Goal: Task Accomplishment & Management: Complete application form

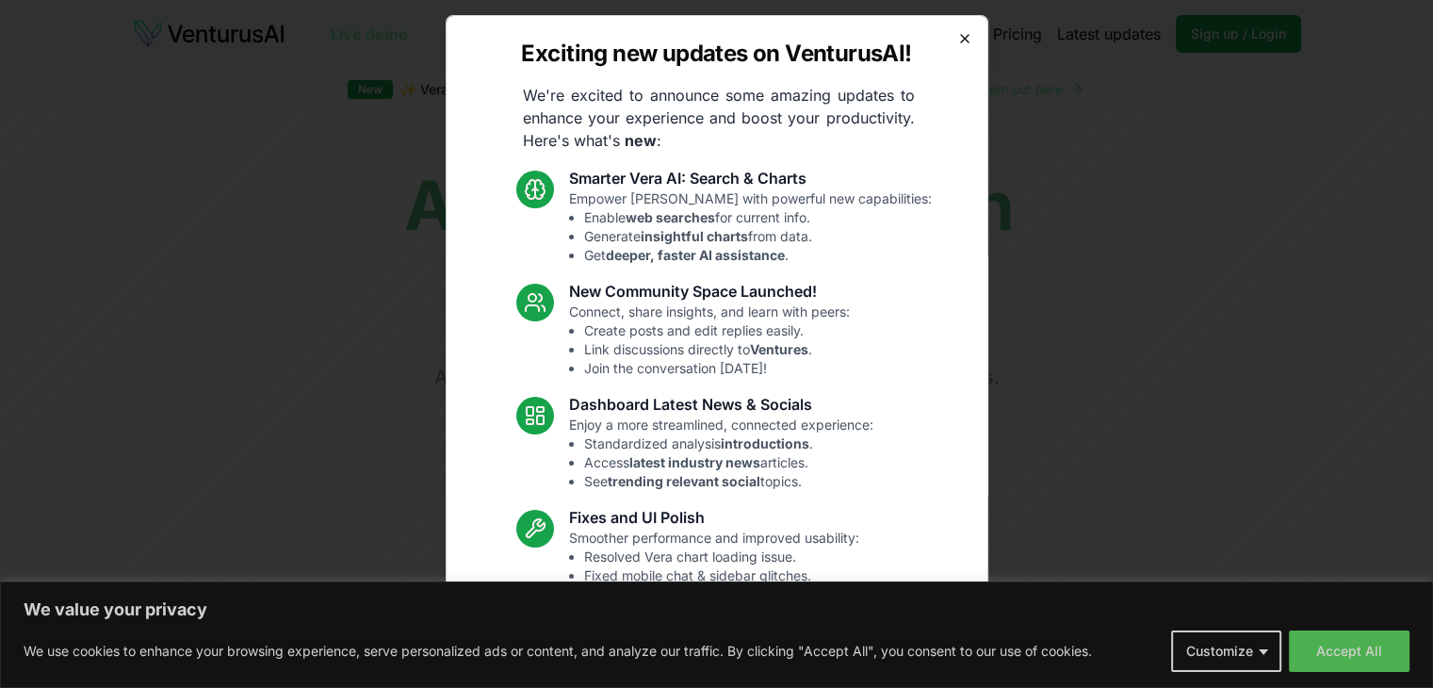
click at [957, 38] on icon "button" at bounding box center [964, 38] width 15 height 15
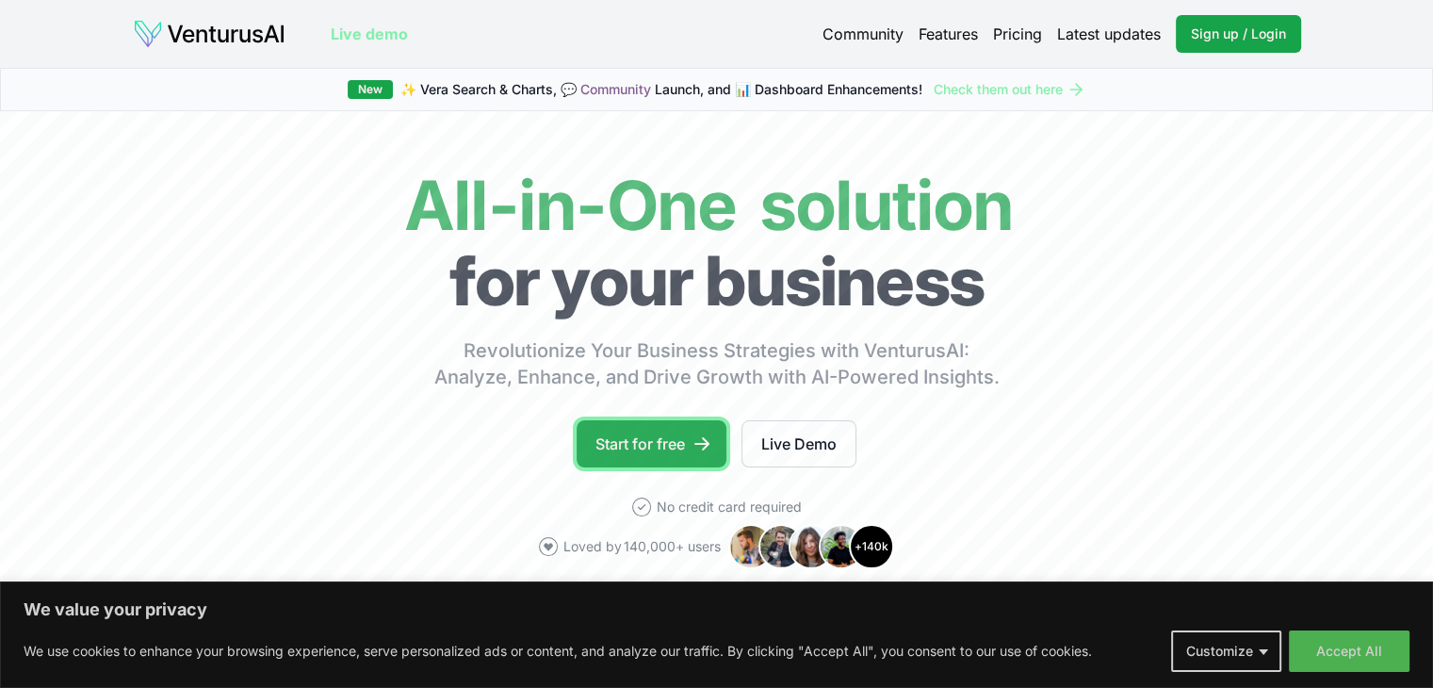
click at [626, 434] on link "Start for free" at bounding box center [652, 443] width 150 height 47
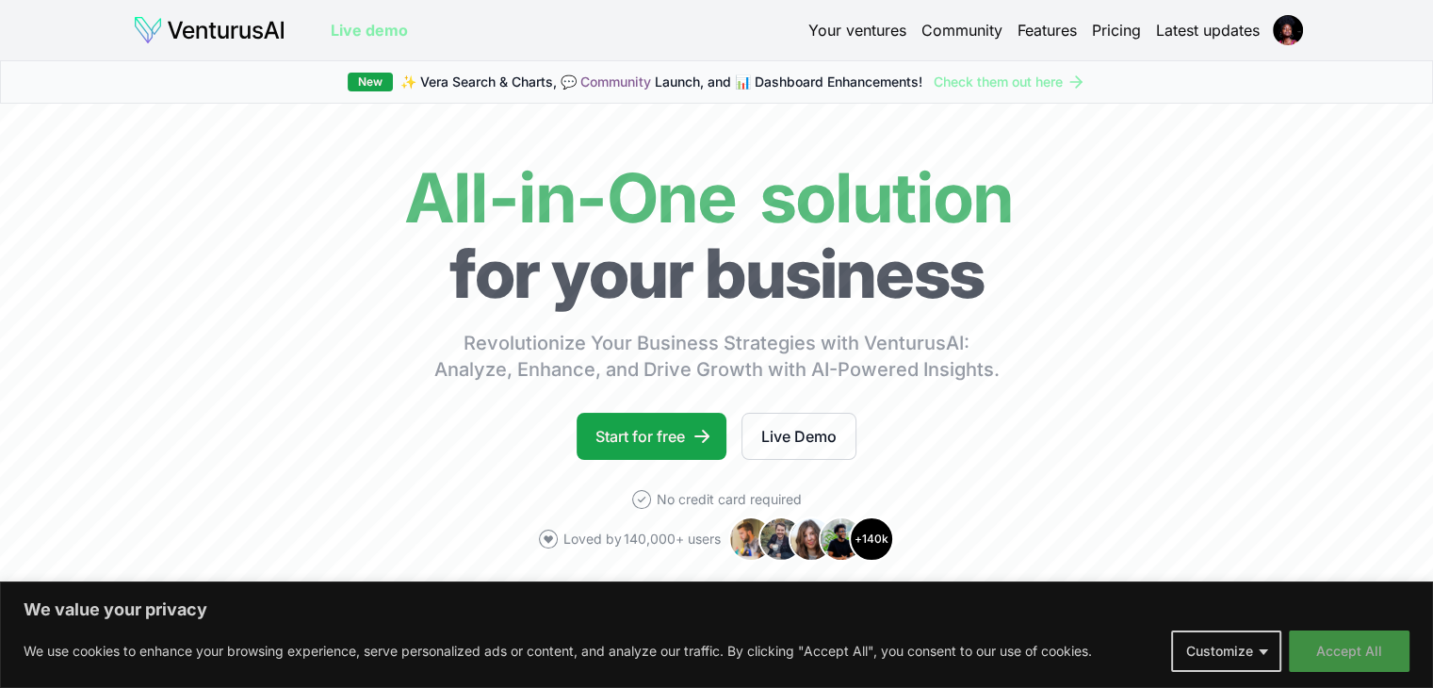
click at [1323, 649] on button "Accept All" at bounding box center [1349, 650] width 121 height 41
